Goal: Information Seeking & Learning: Find specific page/section

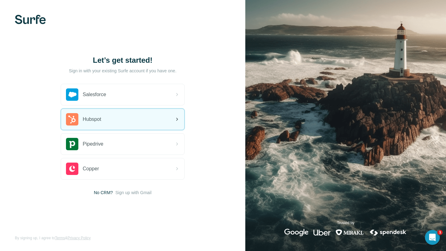
click at [118, 124] on div "Hubspot" at bounding box center [122, 119] width 123 height 21
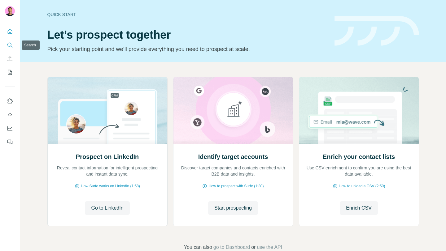
click at [10, 45] on icon "Search" at bounding box center [10, 45] width 6 height 6
click at [11, 48] on button "Search" at bounding box center [10, 45] width 10 height 11
click at [11, 43] on icon "Search" at bounding box center [10, 45] width 6 height 6
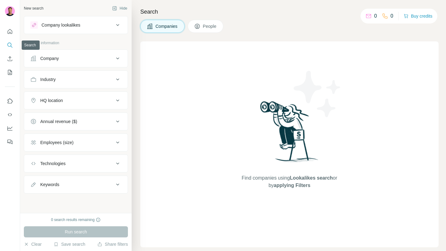
click at [11, 45] on icon "Search" at bounding box center [9, 45] width 4 height 4
click at [195, 28] on button "People" at bounding box center [206, 26] width 36 height 13
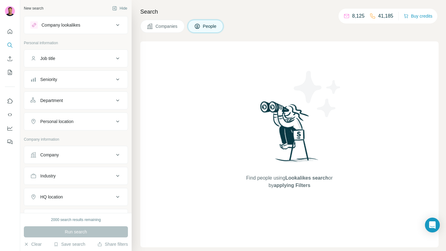
click at [116, 121] on icon at bounding box center [117, 121] width 7 height 7
click at [75, 134] on input "text" at bounding box center [75, 137] width 91 height 11
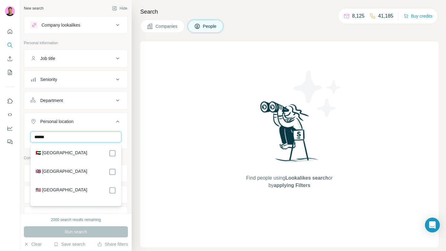
type input "******"
click at [171, 36] on div "Search Companies People Find people using Lookalikes search or by applying Filt…" at bounding box center [289, 125] width 314 height 251
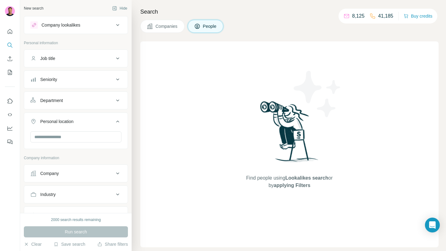
click at [170, 32] on button "Companies" at bounding box center [162, 26] width 44 height 13
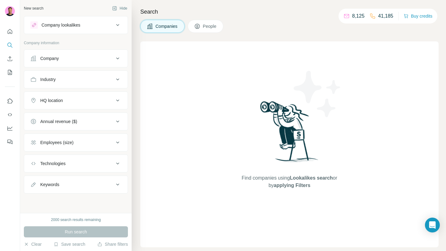
click at [79, 98] on div "HQ location" at bounding box center [72, 101] width 84 height 6
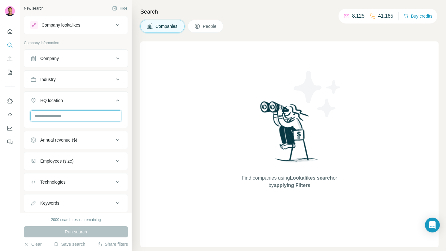
click at [70, 119] on input "text" at bounding box center [75, 116] width 91 height 11
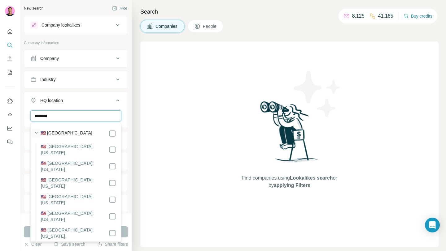
type input "********"
click at [36, 133] on icon "button" at bounding box center [36, 134] width 2 height 2
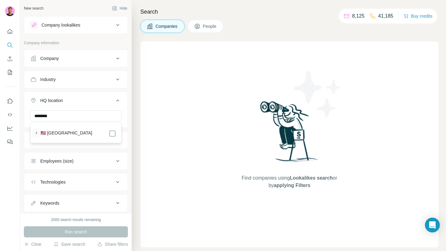
click at [36, 133] on icon "button" at bounding box center [37, 133] width 2 height 2
